Goal: Task Accomplishment & Management: Use online tool/utility

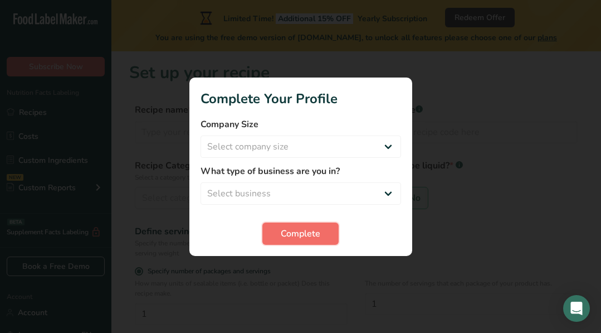
click at [302, 239] on span "Complete" at bounding box center [301, 233] width 40 height 13
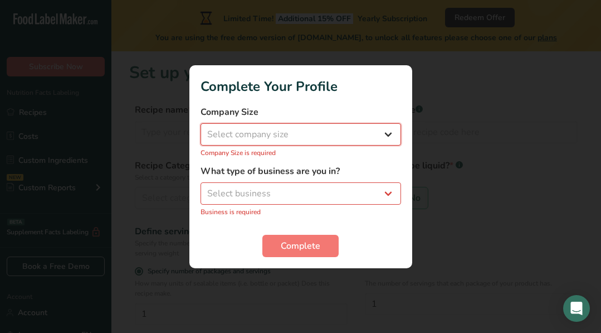
click at [251, 135] on select "Select company size Fewer than 10 Employees 10 to 50 Employees 51 to 500 Employ…" at bounding box center [301, 134] width 201 height 22
click at [389, 134] on select "Select company size Fewer than 10 Employees 10 to 50 Employees 51 to 500 Employ…" at bounding box center [301, 134] width 201 height 22
click at [265, 130] on select "Select company size Fewer than 10 Employees 10 to 50 Employees 51 to 500 Employ…" at bounding box center [301, 134] width 201 height 22
select select "1"
click at [201, 129] on select "Select company size Fewer than 10 Employees 10 to 50 Employees 51 to 500 Employ…" at bounding box center [301, 134] width 201 height 22
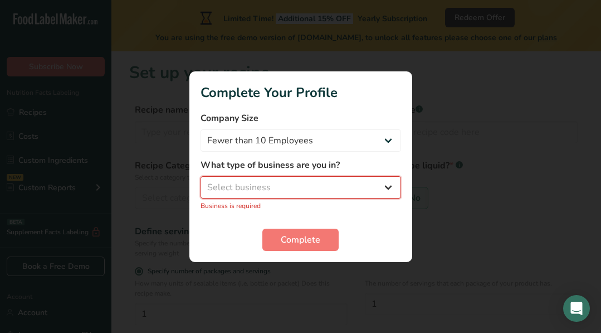
click at [235, 193] on select "Select business Packaged Food Manufacturer Restaurant & Cafe Bakery Meal Plans …" at bounding box center [301, 187] width 201 height 22
click at [201, 182] on select "Select business Packaged Food Manufacturer Restaurant & Cafe Bakery Meal Plans …" at bounding box center [301, 187] width 201 height 22
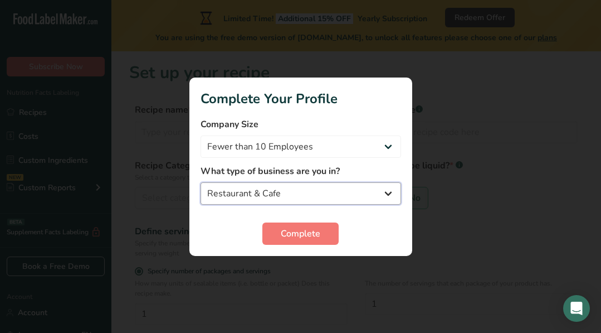
click at [380, 199] on select "Packaged Food Manufacturer Restaurant & Cafe Bakery Meal Plans & Catering Compa…" at bounding box center [301, 193] width 201 height 22
select select "3"
click at [201, 182] on select "Packaged Food Manufacturer Restaurant & Cafe Bakery Meal Plans & Catering Compa…" at bounding box center [301, 193] width 201 height 22
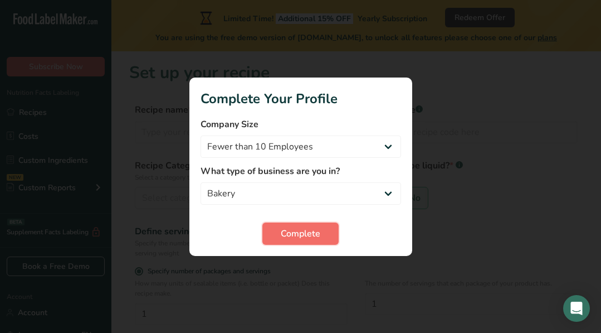
click at [299, 232] on span "Complete" at bounding box center [301, 233] width 40 height 13
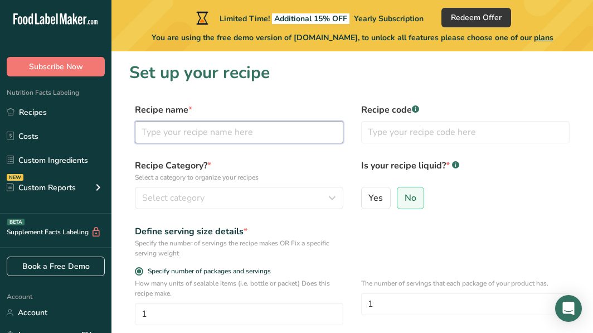
click at [194, 124] on input "text" at bounding box center [239, 132] width 208 height 22
click at [194, 134] on input "text" at bounding box center [239, 132] width 208 height 22
type input "Carmel Popcorn"
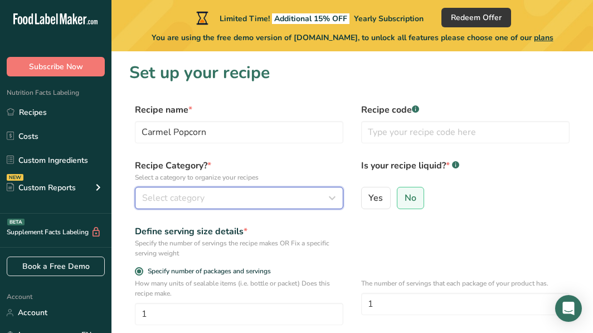
click at [197, 205] on button "Select category" at bounding box center [239, 198] width 208 height 22
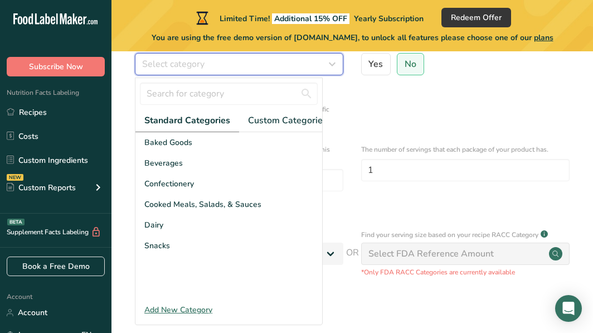
scroll to position [145, 0]
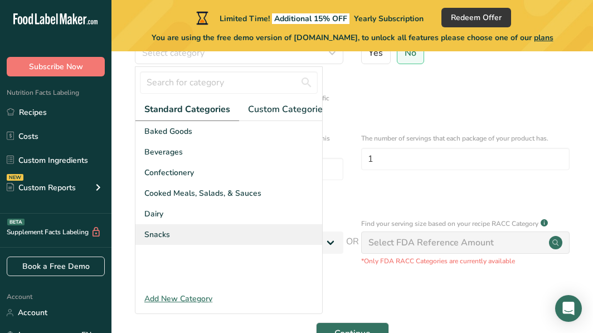
click at [163, 240] on span "Snacks" at bounding box center [157, 234] width 26 height 12
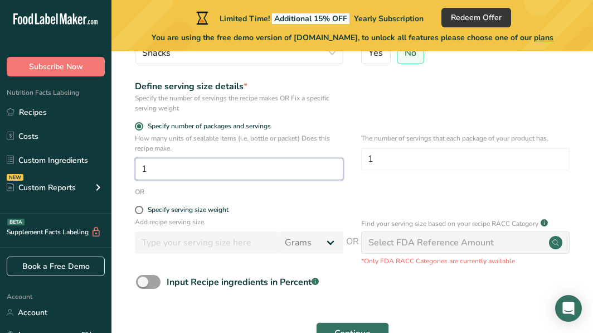
click at [149, 168] on input "1" at bounding box center [239, 169] width 208 height 22
type input "12"
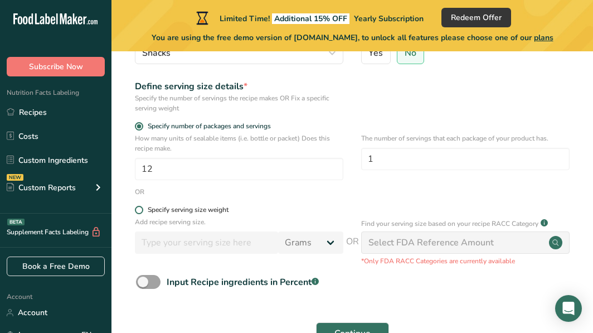
click at [137, 212] on span at bounding box center [139, 210] width 8 height 8
click at [137, 212] on input "Specify serving size weight" at bounding box center [138, 209] width 7 height 7
radio input "true"
radio input "false"
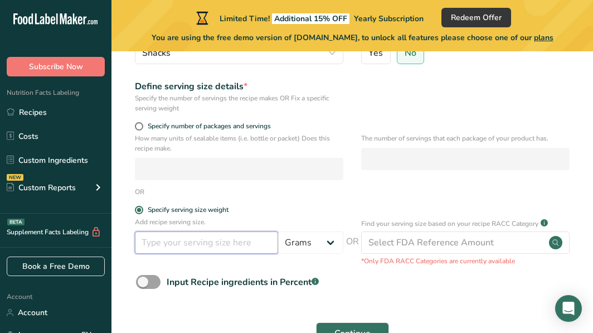
click at [165, 240] on input "number" at bounding box center [206, 242] width 143 height 22
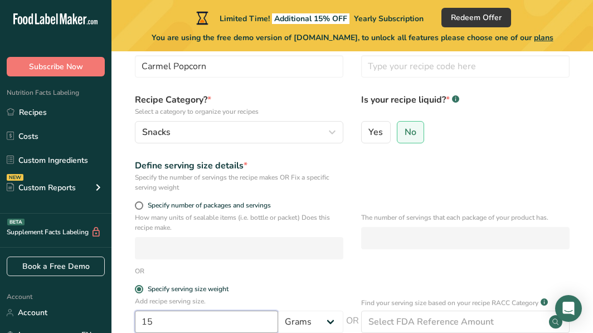
scroll to position [67, 0]
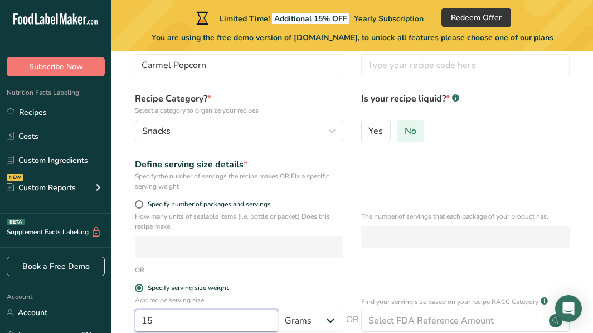
type input "15"
click at [406, 128] on span "No" at bounding box center [410, 130] width 12 height 11
click at [404, 128] on input "No" at bounding box center [400, 130] width 7 height 7
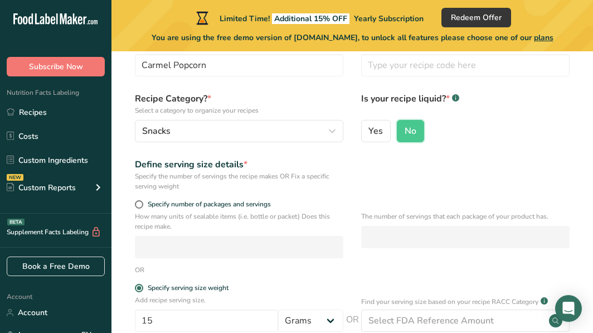
click at [448, 251] on div "The number of servings that each package of your product has." at bounding box center [465, 237] width 208 height 53
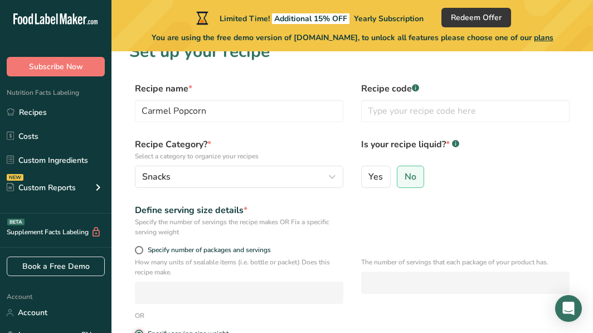
scroll to position [17, 0]
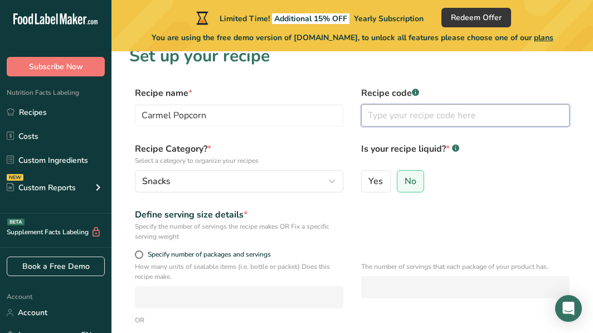
click at [409, 118] on input "text" at bounding box center [465, 115] width 208 height 22
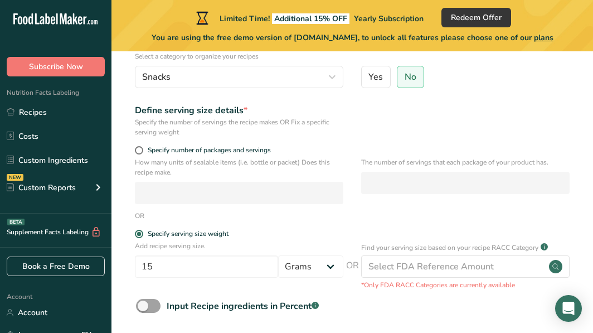
scroll to position [136, 0]
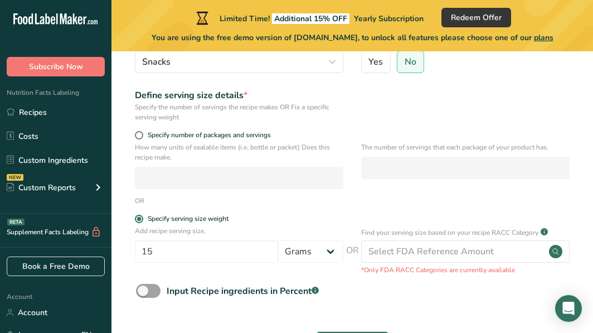
type input "BA-CP"
click at [141, 138] on span at bounding box center [139, 135] width 8 height 8
click at [141, 138] on input "Specify number of packages and servings" at bounding box center [138, 134] width 7 height 7
radio input "true"
radio input "false"
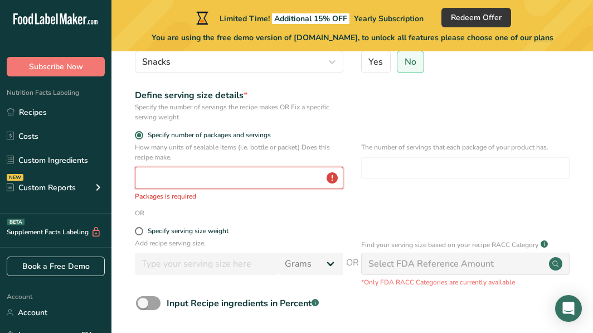
click at [154, 173] on input "number" at bounding box center [239, 178] width 208 height 22
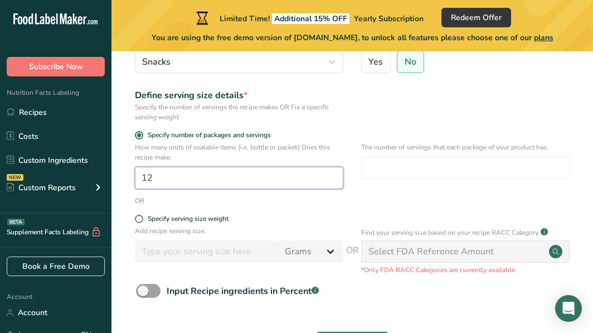
click at [155, 173] on input "12" at bounding box center [239, 178] width 208 height 22
type input "12"
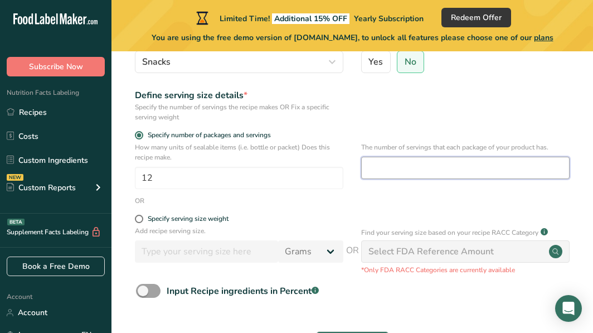
click at [398, 167] on input "number" at bounding box center [465, 168] width 208 height 22
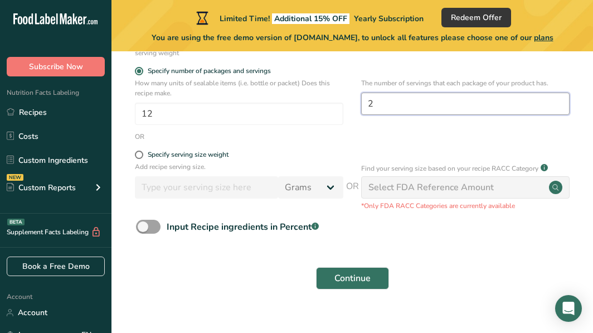
scroll to position [217, 0]
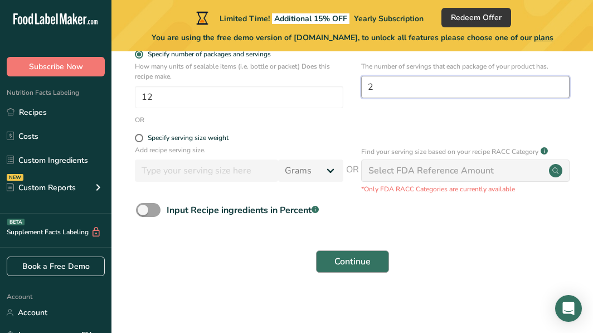
type input "2"
click at [356, 258] on span "Continue" at bounding box center [352, 261] width 36 height 13
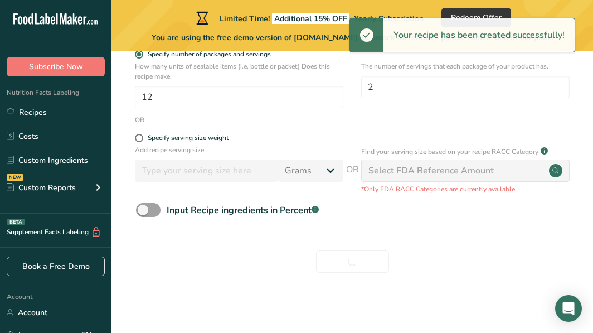
click at [356, 258] on div "Continue" at bounding box center [352, 261] width 446 height 36
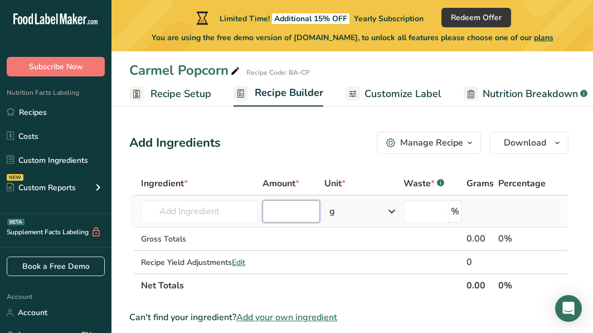
click at [279, 216] on input "number" at bounding box center [291, 211] width 58 height 22
click at [157, 210] on input "text" at bounding box center [199, 211] width 117 height 22
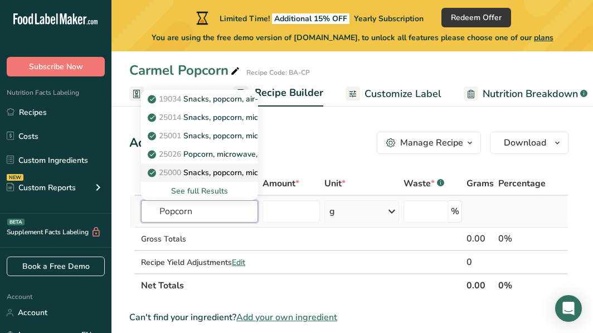
type input "Popcorn"
click at [216, 172] on p "25000 Snacks, popcorn, microwave, 94% fat free" at bounding box center [242, 173] width 184 height 12
type input "Snacks, popcorn, microwave, 94% fat free"
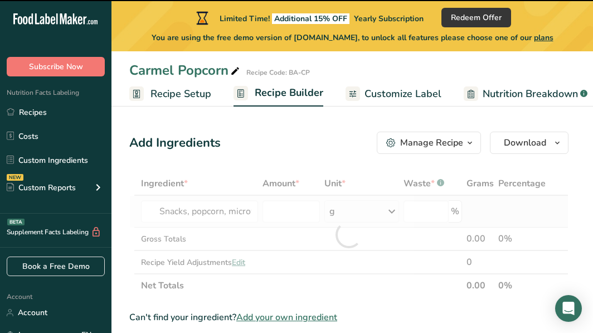
type input "0"
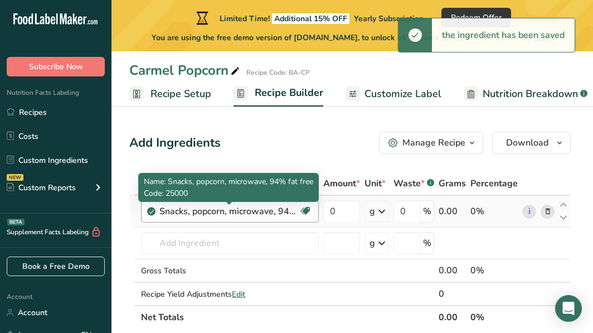
click at [229, 212] on div "Snacks, popcorn, microwave, 94% fat free" at bounding box center [228, 210] width 139 height 13
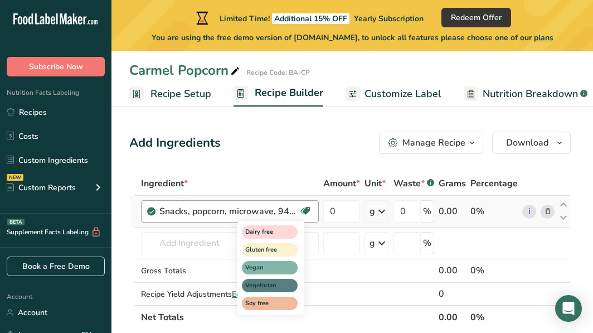
drag, startPoint x: 231, startPoint y: 211, endPoint x: 301, endPoint y: 203, distance: 71.2
click at [301, 203] on div "Snacks, popcorn, microwave, 94% fat free Dairy free Gluten free Vegan Vegetaria…" at bounding box center [230, 211] width 178 height 22
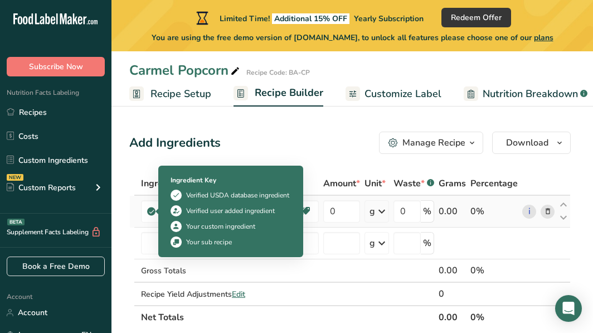
click at [152, 212] on icon at bounding box center [151, 211] width 7 height 10
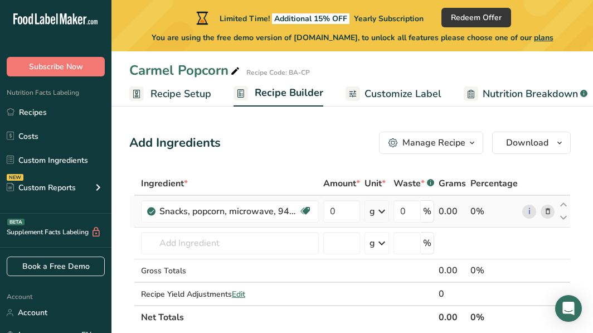
click at [151, 212] on icon at bounding box center [151, 211] width 7 height 10
click at [309, 272] on div "Gross Totals" at bounding box center [230, 271] width 178 height 12
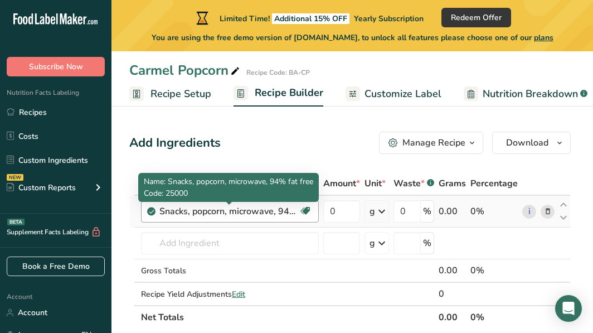
click at [206, 212] on div "Snacks, popcorn, microwave, 94% fat free" at bounding box center [228, 210] width 139 height 13
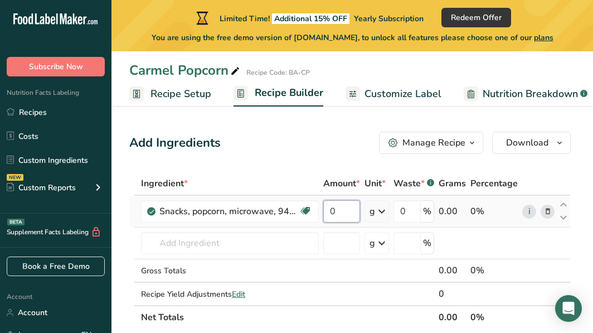
click at [346, 209] on input "0" at bounding box center [341, 211] width 37 height 22
type input "0"
click at [383, 209] on div "Ingredient * Amount * Unit * Waste * .a-a{fill:#347362;}.b-a{fill:#fff;} Grams …" at bounding box center [349, 250] width 441 height 157
click at [380, 211] on icon at bounding box center [381, 211] width 13 height 20
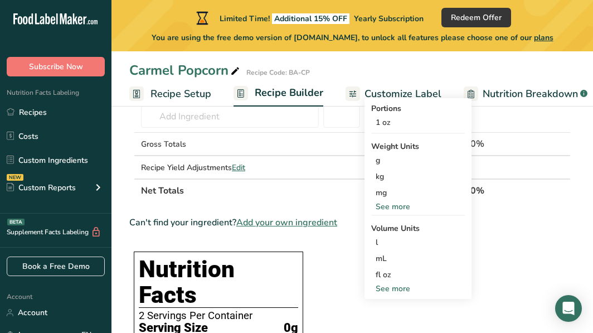
scroll to position [130, 0]
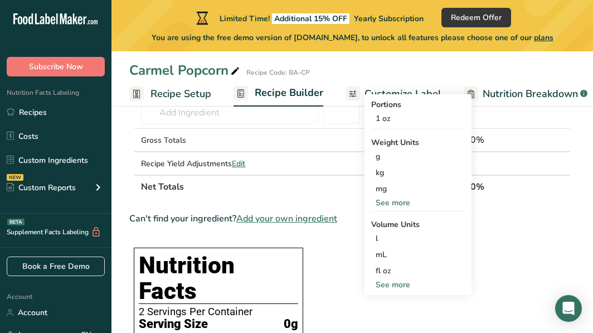
click at [401, 202] on div "See more" at bounding box center [418, 203] width 94 height 12
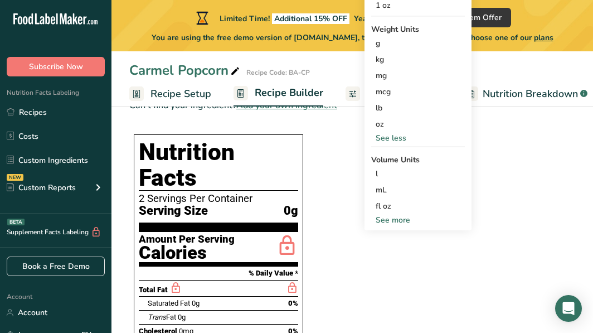
scroll to position [241, 0]
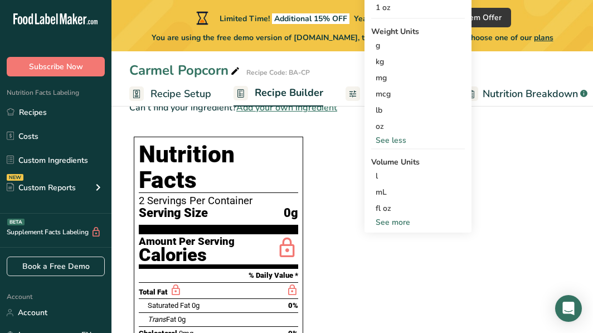
click at [389, 223] on div "See more" at bounding box center [418, 222] width 94 height 12
select select "22"
click at [384, 275] on div "qt" at bounding box center [417, 273] width 85 height 12
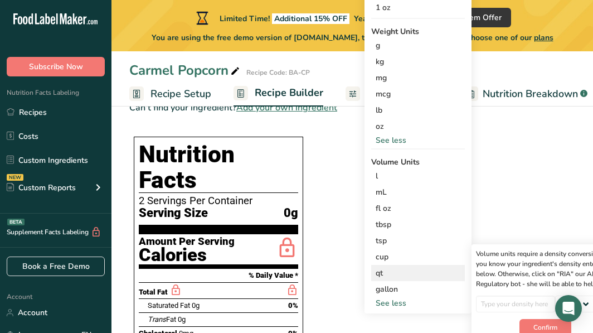
click at [384, 276] on div "qt" at bounding box center [417, 273] width 85 height 12
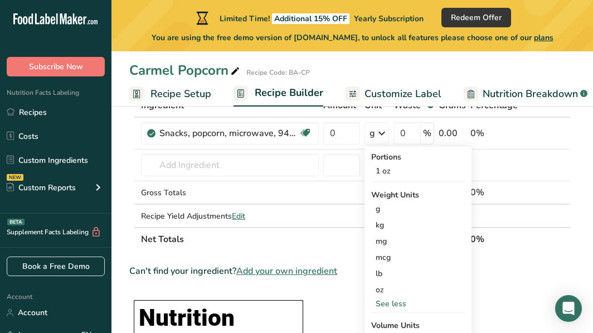
scroll to position [74, 0]
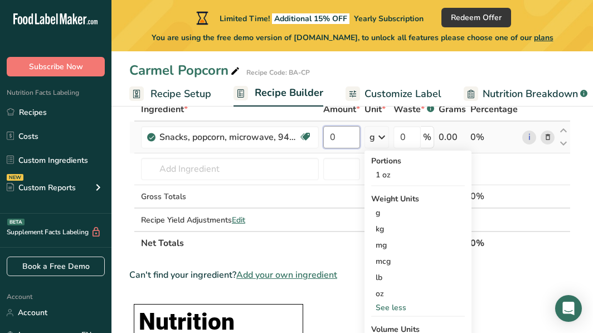
click at [339, 134] on input "0" at bounding box center [341, 137] width 37 height 22
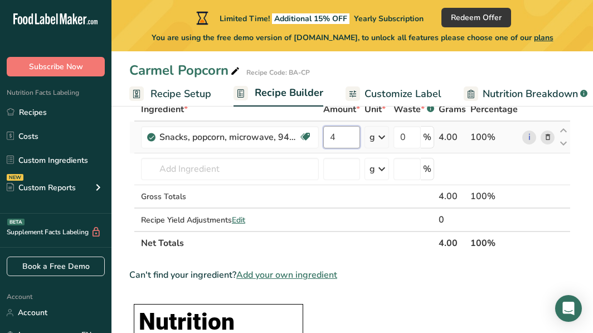
type input "4"
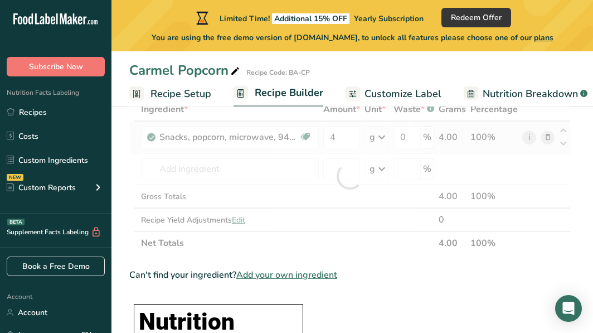
click at [379, 135] on div "Ingredient * Amount * Unit * Waste * .a-a{fill:#347362;}.b-a{fill:#fff;} Grams …" at bounding box center [349, 175] width 441 height 157
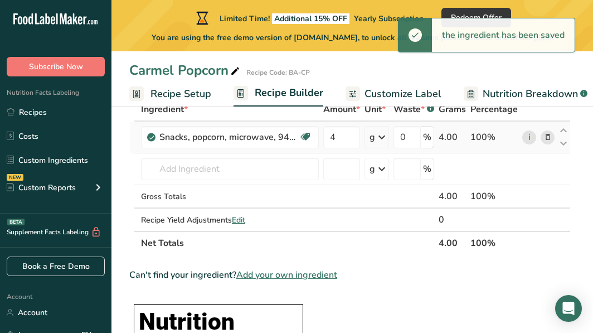
click at [380, 136] on icon at bounding box center [381, 137] width 13 height 20
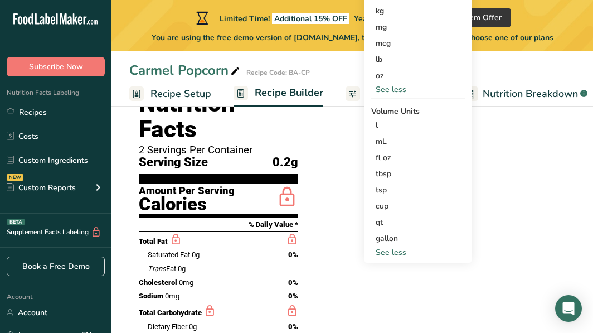
scroll to position [311, 0]
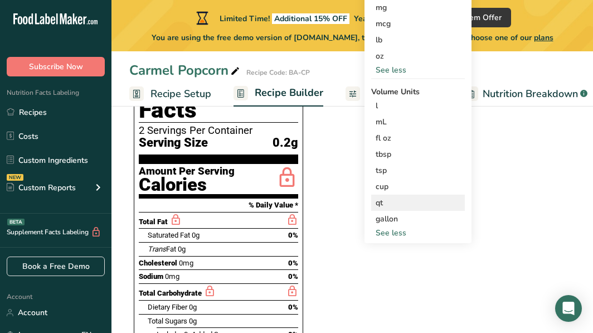
click at [380, 206] on div "qt" at bounding box center [417, 203] width 85 height 12
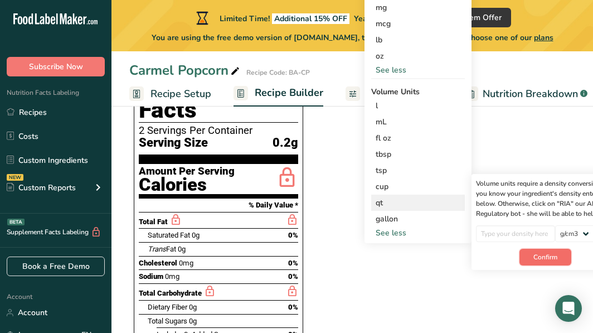
click at [541, 252] on span "Confirm" at bounding box center [545, 257] width 24 height 10
click at [381, 209] on div "qt Volume units require a density conversion. If you know your ingredient's den…" at bounding box center [418, 202] width 94 height 16
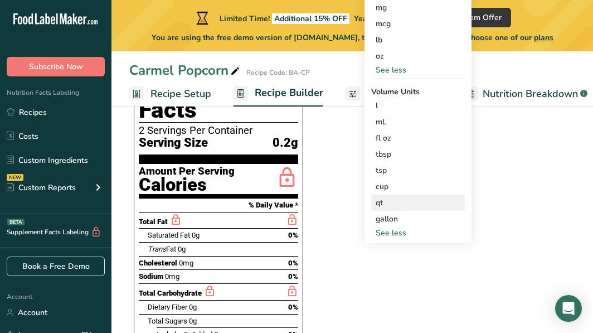
click at [382, 203] on div "qt" at bounding box center [417, 203] width 85 height 12
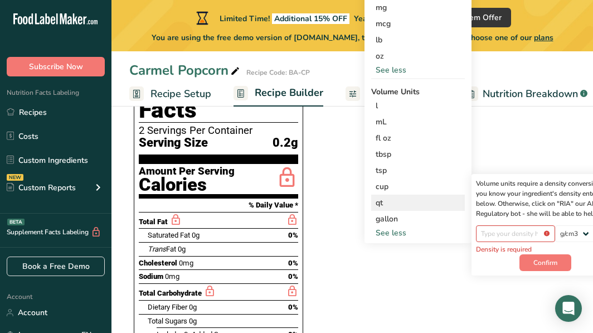
click at [382, 203] on div "qt" at bounding box center [417, 203] width 85 height 12
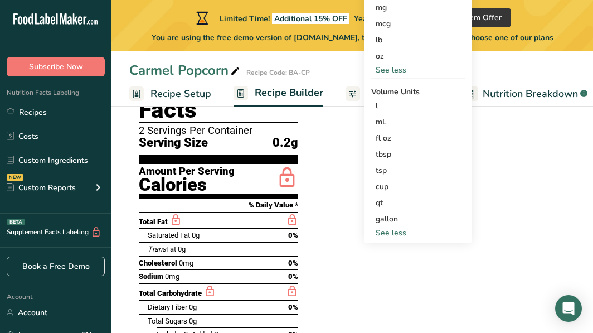
drag, startPoint x: 382, startPoint y: 203, endPoint x: 326, endPoint y: 134, distance: 88.3
click at [326, 134] on section "Ingredient * Amount * Unit * Waste * .a-a{fill:#347362;}.b-a{fill:#fff;} Grams …" at bounding box center [349, 305] width 441 height 890
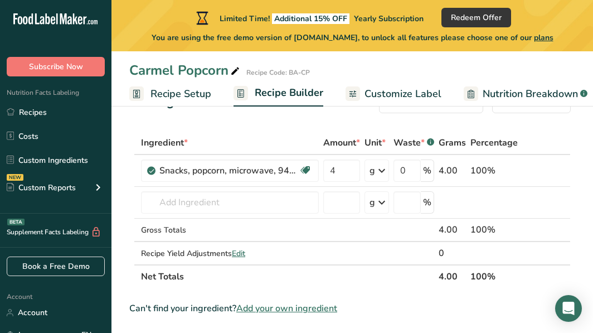
scroll to position [39, 0]
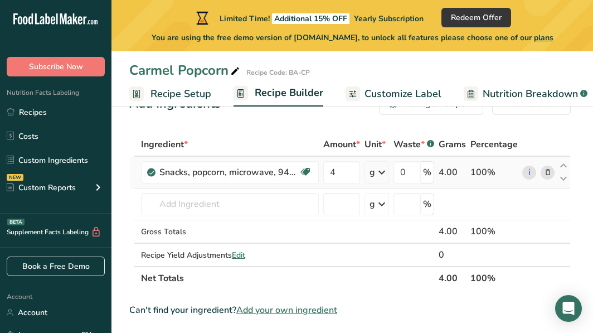
click at [383, 172] on icon at bounding box center [381, 172] width 13 height 20
click at [383, 170] on icon at bounding box center [381, 172] width 13 height 20
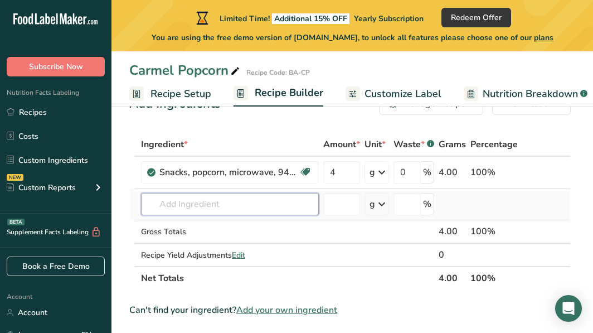
click at [220, 207] on input "text" at bounding box center [230, 204] width 178 height 22
click at [219, 207] on input "text" at bounding box center [230, 204] width 178 height 22
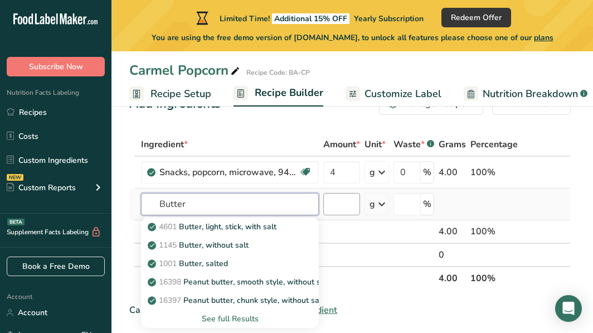
type input "Butter"
click at [345, 202] on input "number" at bounding box center [341, 204] width 37 height 22
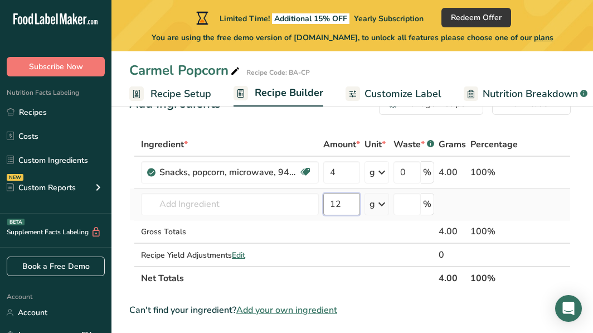
type input "1"
type input "0.5"
click at [384, 204] on icon at bounding box center [381, 204] width 13 height 20
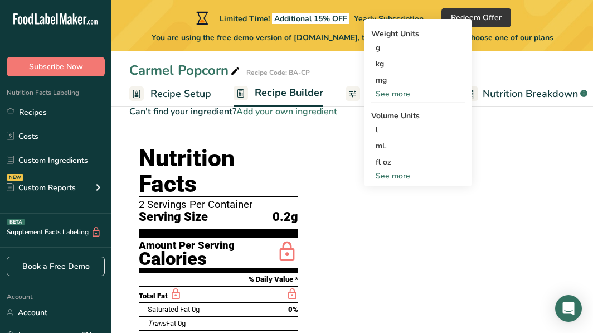
scroll to position [241, 0]
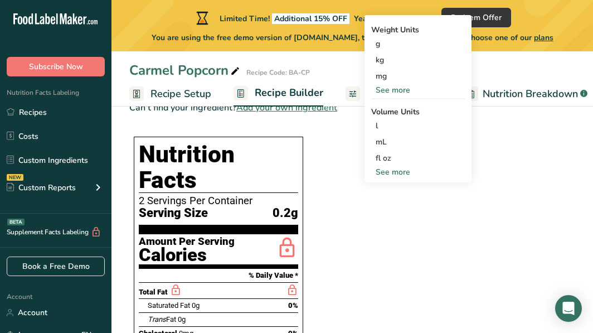
click at [395, 172] on div "See more" at bounding box center [418, 172] width 94 height 12
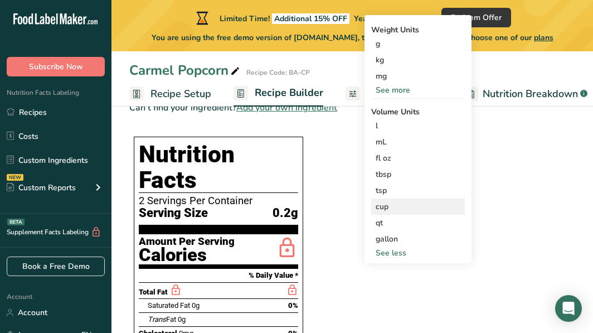
click at [387, 206] on div "cup" at bounding box center [417, 207] width 85 height 12
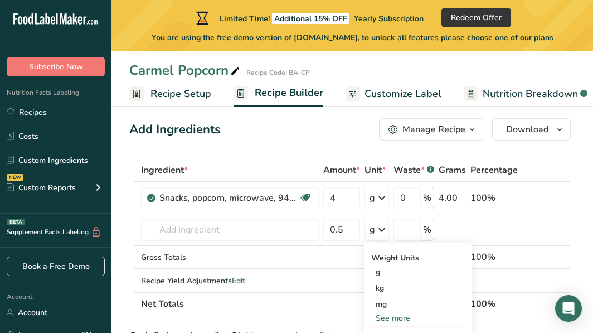
scroll to position [0, 0]
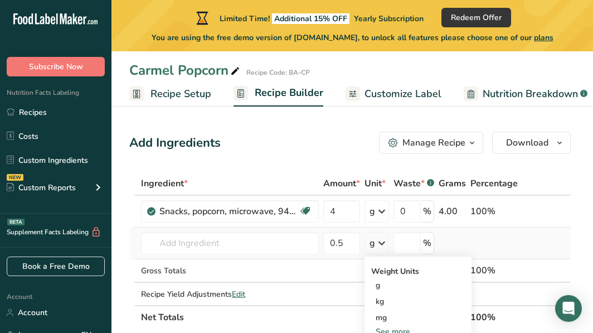
click at [381, 245] on icon at bounding box center [381, 243] width 13 height 20
click at [528, 210] on link "i" at bounding box center [529, 211] width 14 height 14
click at [253, 140] on div "Add Ingredients Manage Recipe Delete Recipe Duplicate Recipe Scale Recipe Save …" at bounding box center [349, 142] width 441 height 22
click at [375, 213] on div "g" at bounding box center [372, 210] width 6 height 13
click at [374, 188] on span "Unit *" at bounding box center [374, 183] width 21 height 13
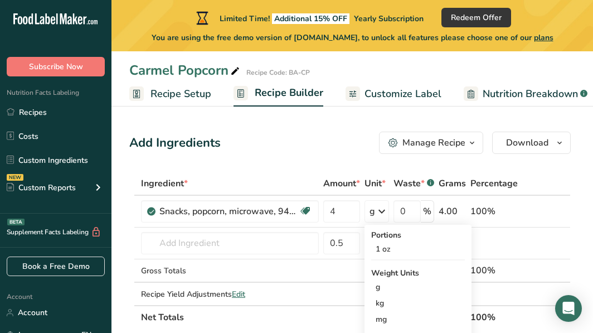
click at [374, 187] on span "Unit *" at bounding box center [374, 183] width 21 height 13
click at [472, 140] on icon "button" at bounding box center [471, 143] width 9 height 14
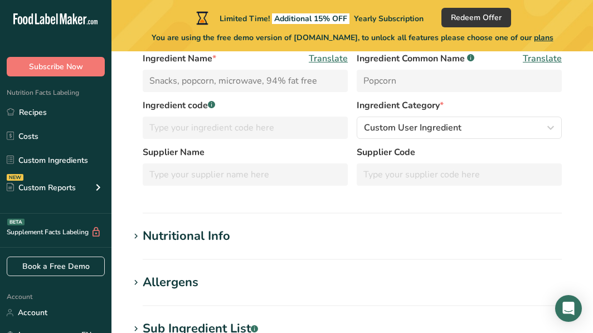
scroll to position [166, 0]
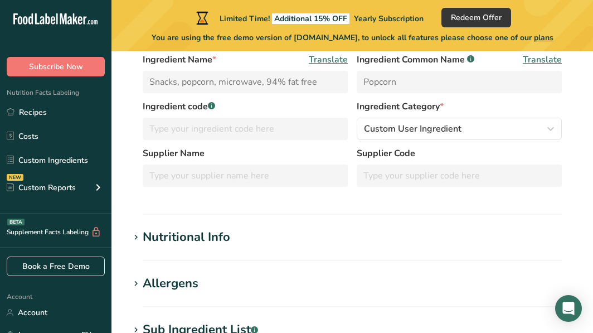
click at [211, 232] on div "Nutritional Info" at bounding box center [186, 237] width 87 height 18
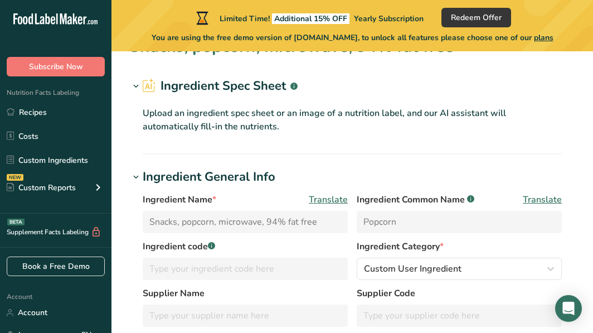
scroll to position [0, 0]
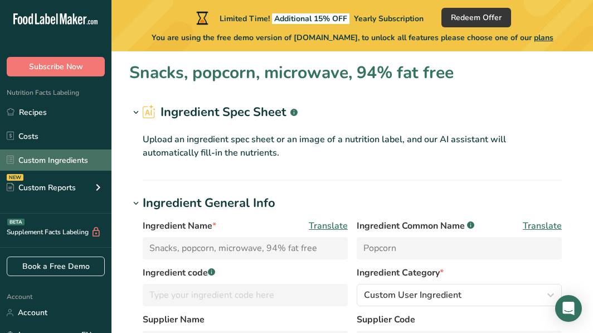
click at [60, 163] on link "Custom Ingredients" at bounding box center [55, 159] width 111 height 21
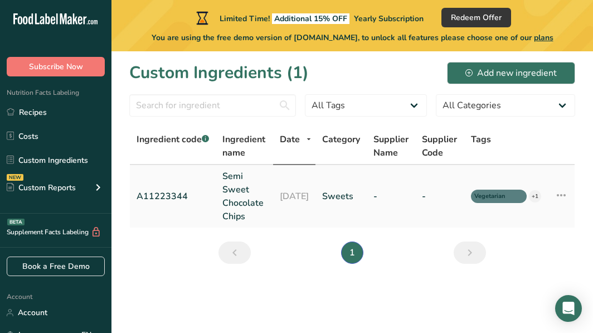
click at [568, 192] on icon at bounding box center [560, 195] width 13 height 20
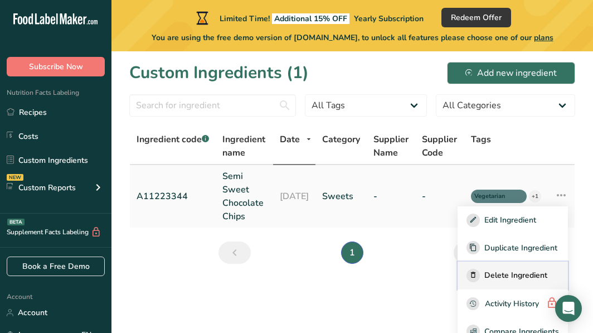
click at [530, 279] on span "Delete Ingredient" at bounding box center [515, 275] width 63 height 12
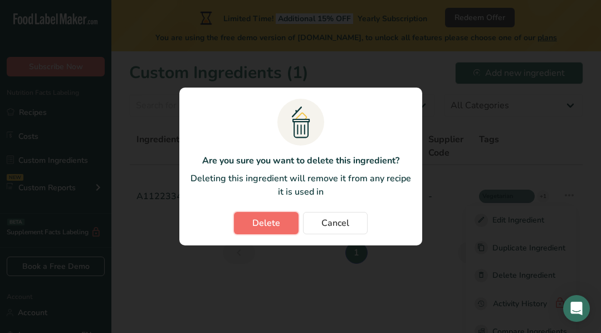
click at [267, 224] on span "Delete" at bounding box center [266, 222] width 28 height 13
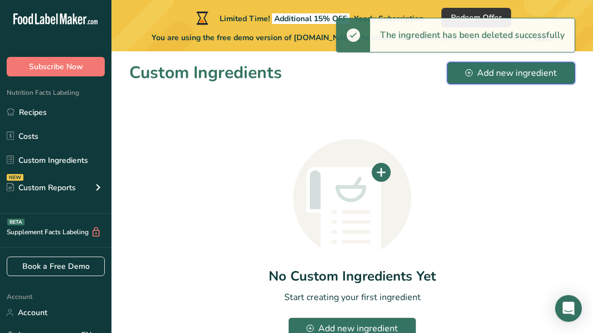
click at [512, 73] on div "Add new ingredient" at bounding box center [510, 72] width 91 height 13
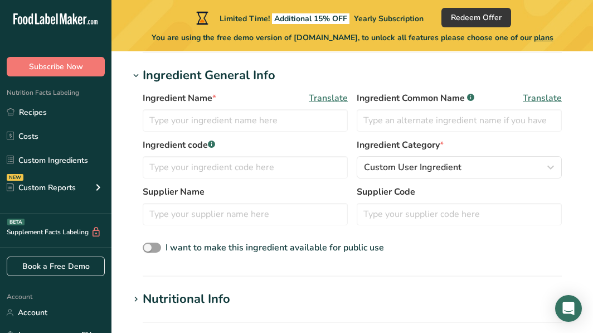
scroll to position [235, 0]
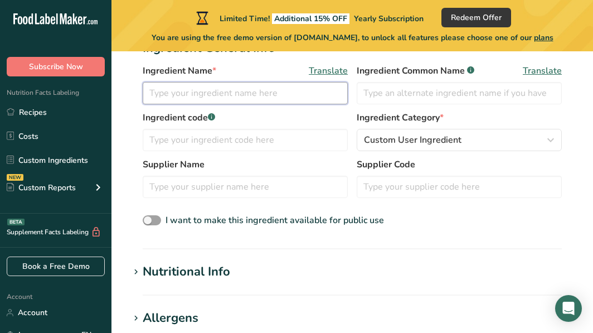
click at [194, 94] on input "text" at bounding box center [245, 93] width 205 height 22
type input "popcorn"
